Goal: Find specific page/section: Find specific page/section

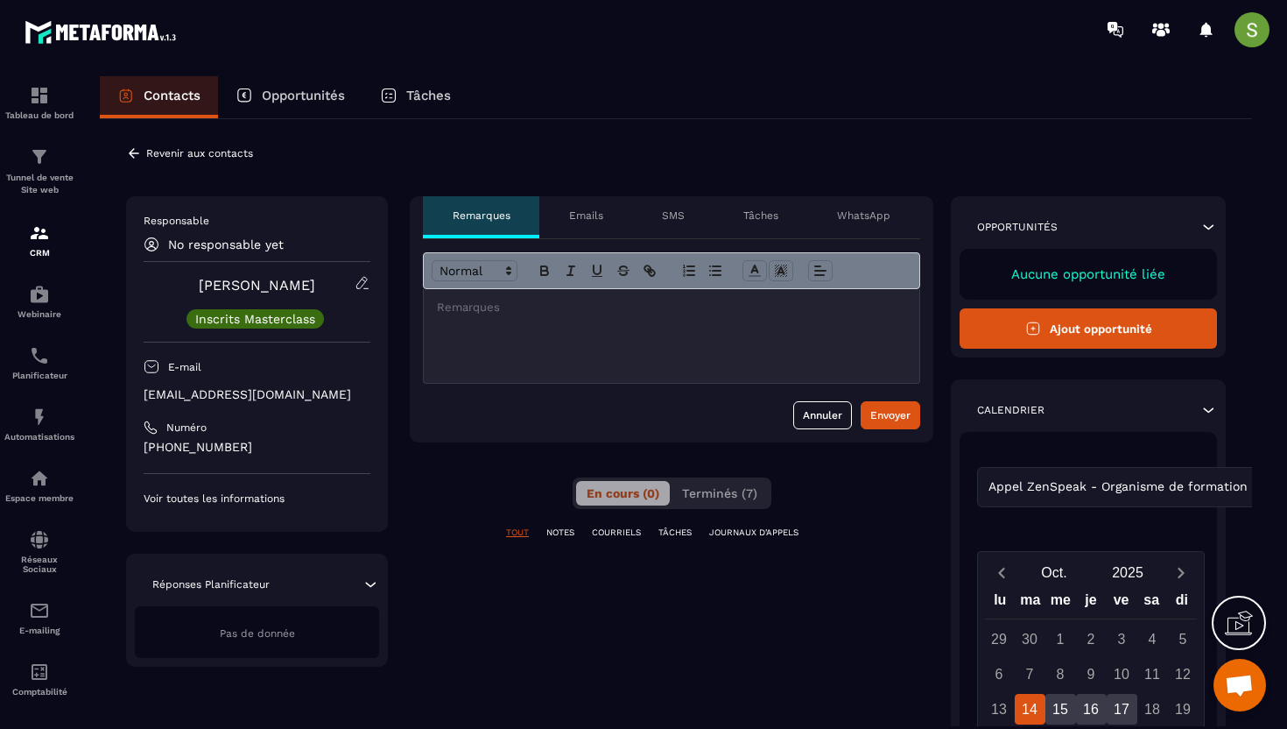
click at [264, 398] on p "[EMAIL_ADDRESS][DOMAIN_NAME]" at bounding box center [257, 394] width 227 height 17
copy div "[EMAIL_ADDRESS][DOMAIN_NAME]"
click at [137, 152] on icon at bounding box center [134, 153] width 11 height 10
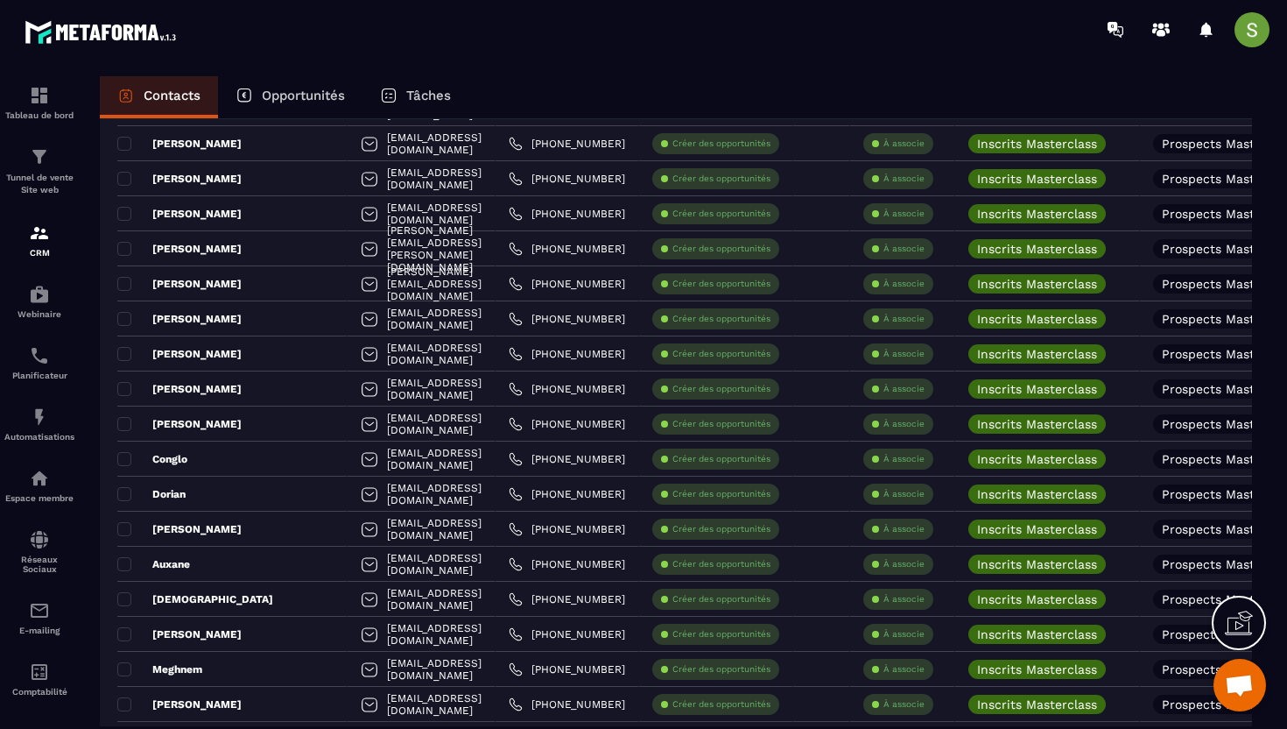
scroll to position [1365, 0]
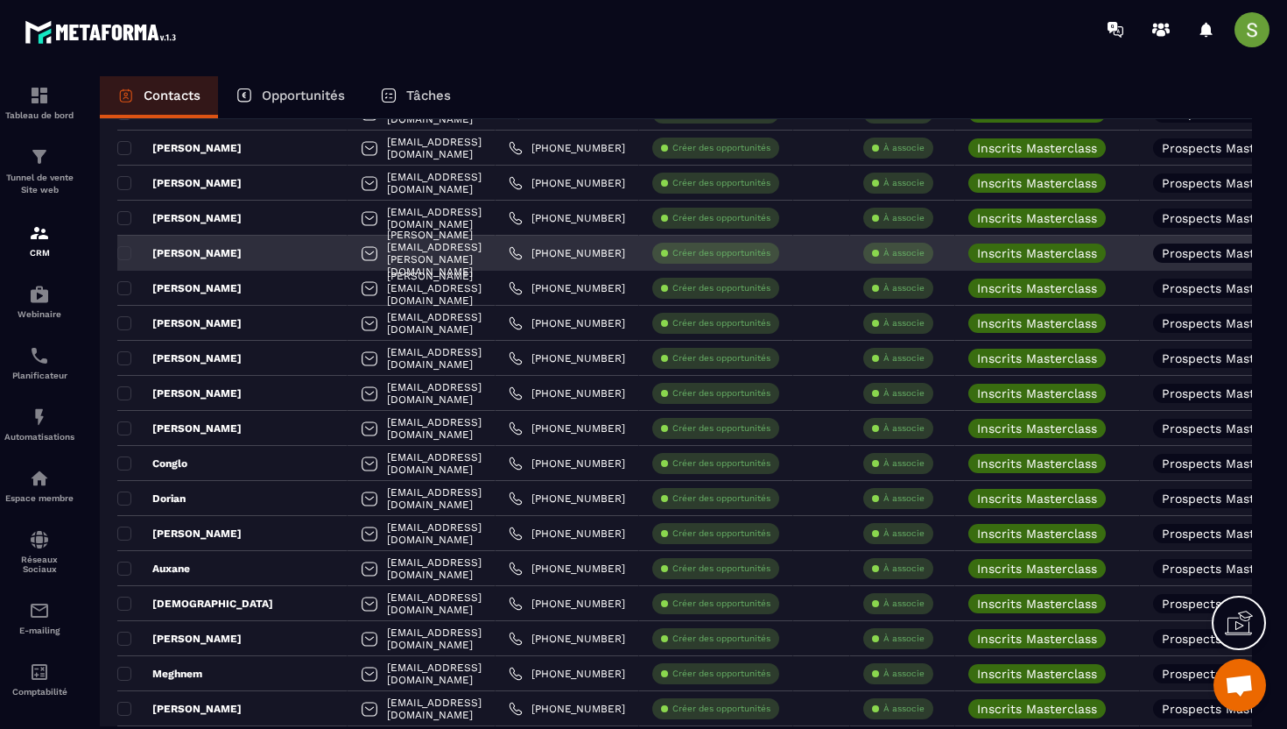
click at [188, 255] on div "[PERSON_NAME]" at bounding box center [232, 253] width 230 height 35
